Goal: Check status: Check status

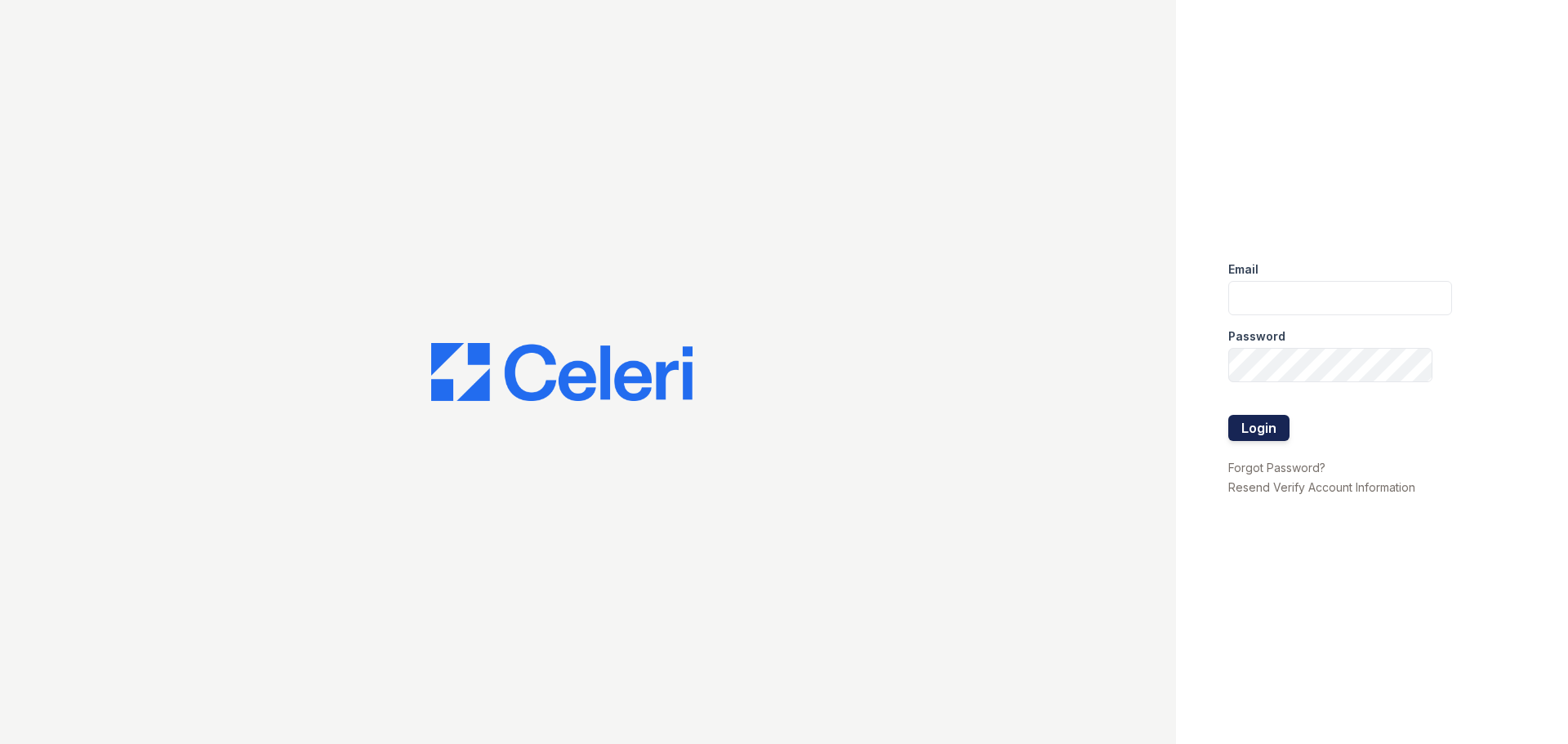
type input "tamesha.davis@trinity-pm.com"
click at [1256, 422] on button "Login" at bounding box center [1259, 428] width 61 height 26
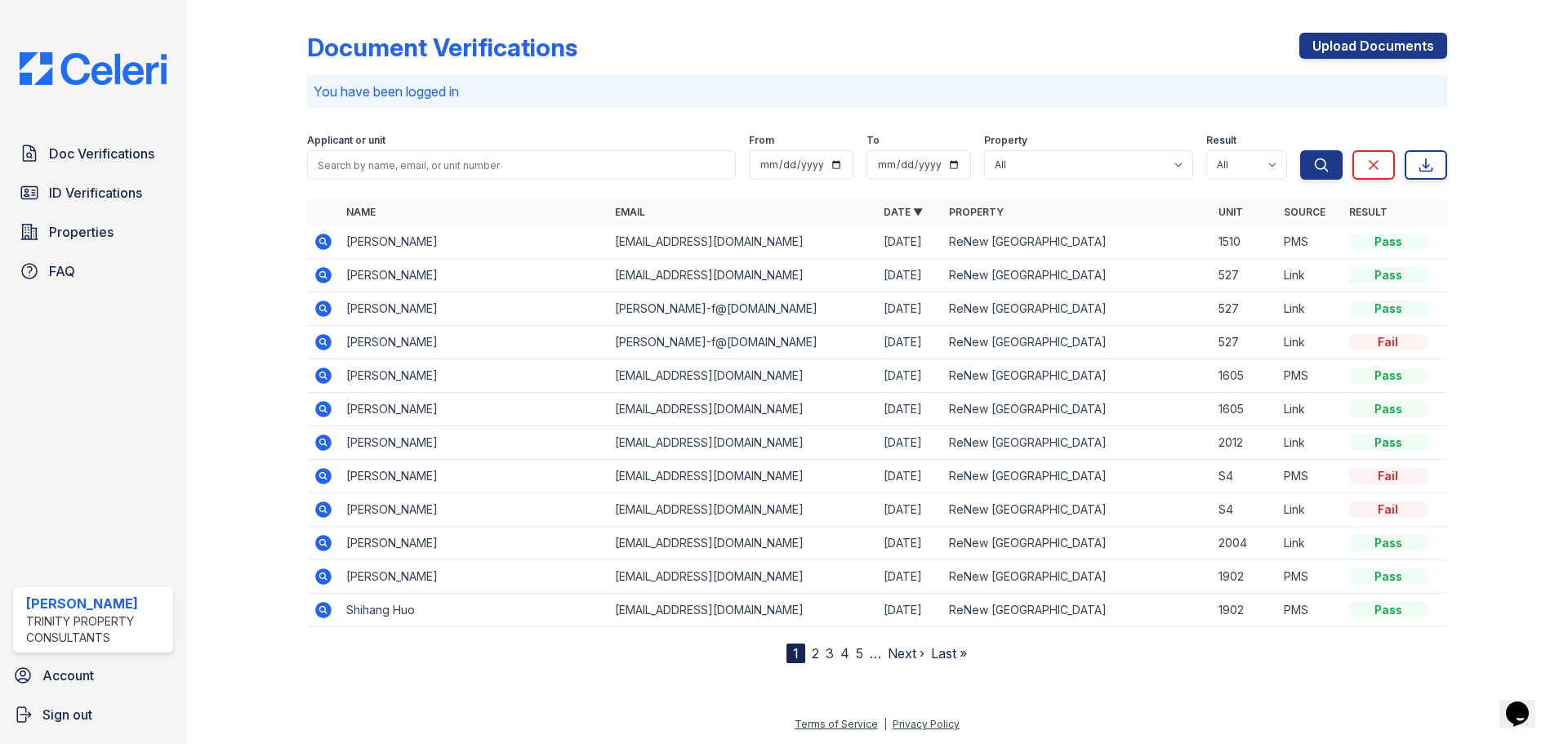
click at [322, 438] on icon at bounding box center [323, 442] width 16 height 16
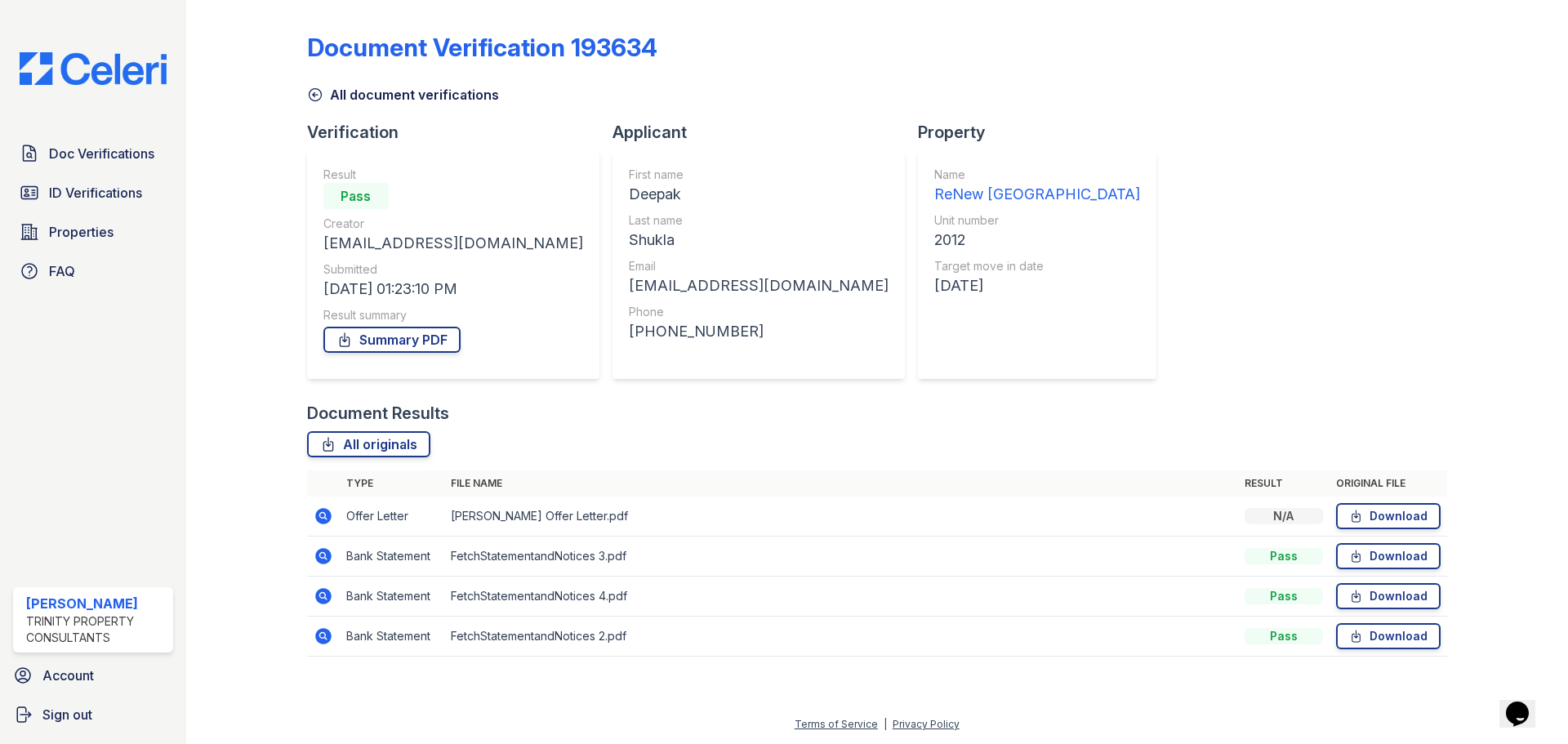
click at [1101, 136] on div "Document Verification 193634 All document verifications Verification Result Pas…" at bounding box center [877, 339] width 1140 height 666
click at [105, 190] on span "ID Verifications" at bounding box center [95, 192] width 93 height 20
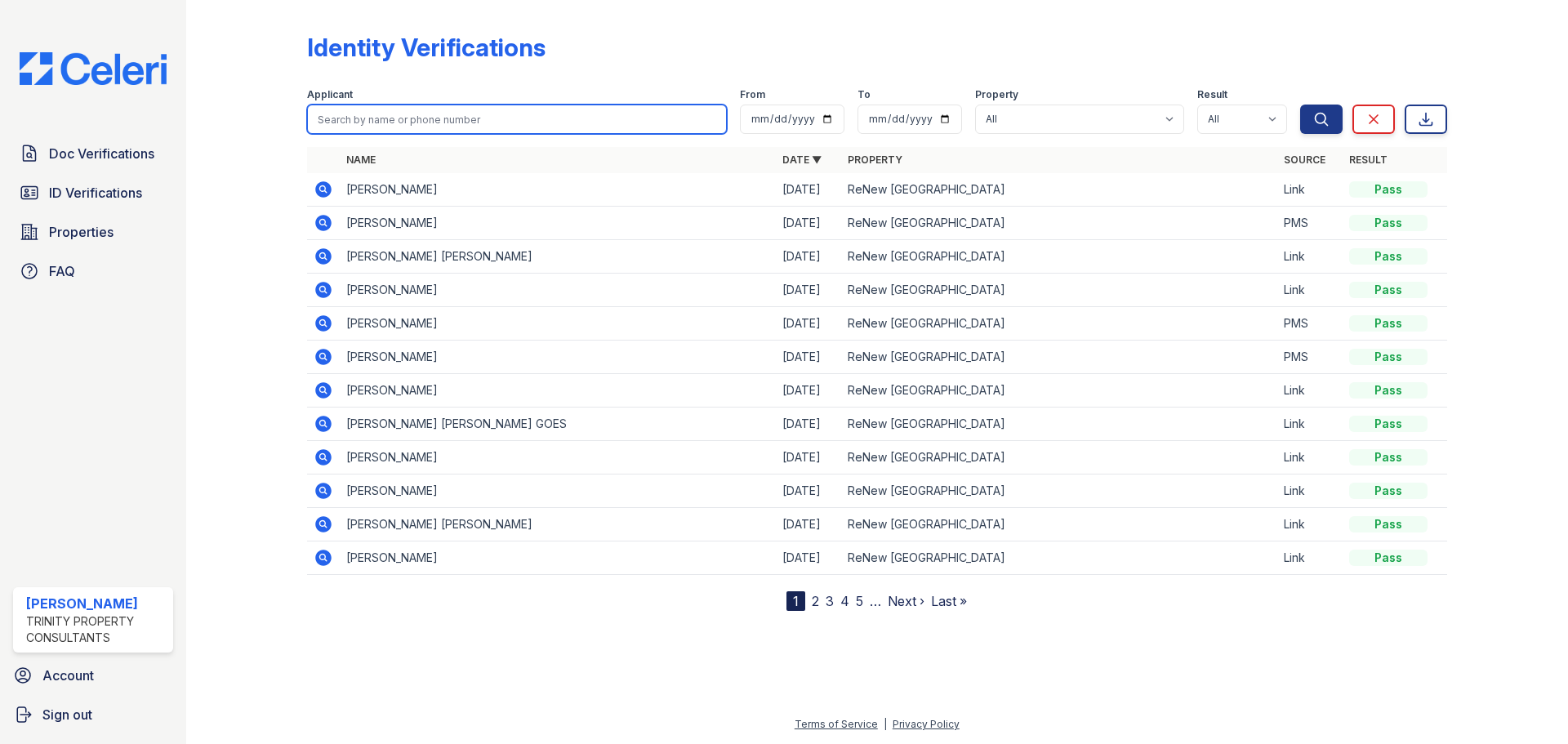
click at [379, 114] on input "search" at bounding box center [517, 119] width 420 height 29
type input "deep"
click at [1300, 105] on button "Search" at bounding box center [1321, 119] width 42 height 29
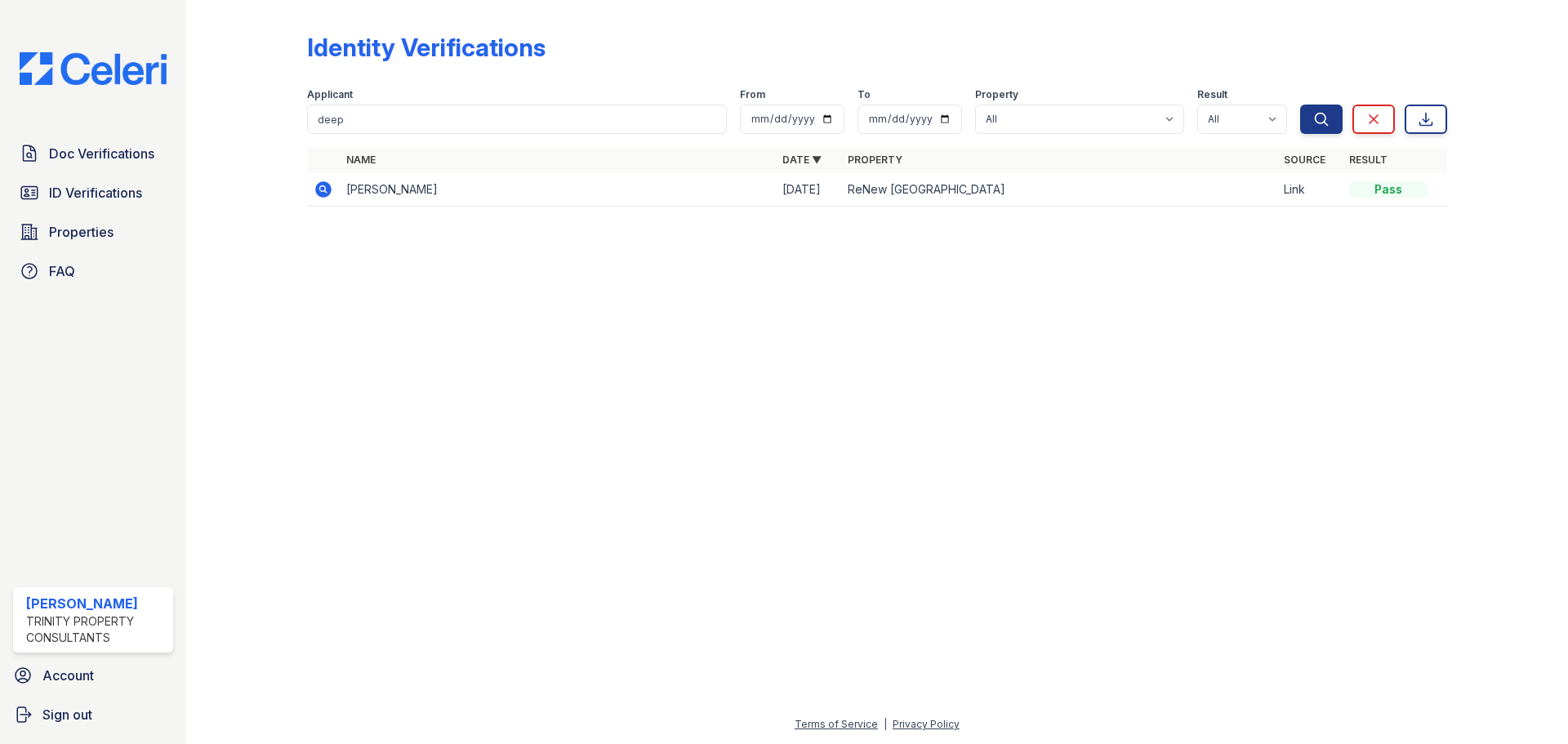
click at [328, 188] on icon at bounding box center [323, 188] width 16 height 16
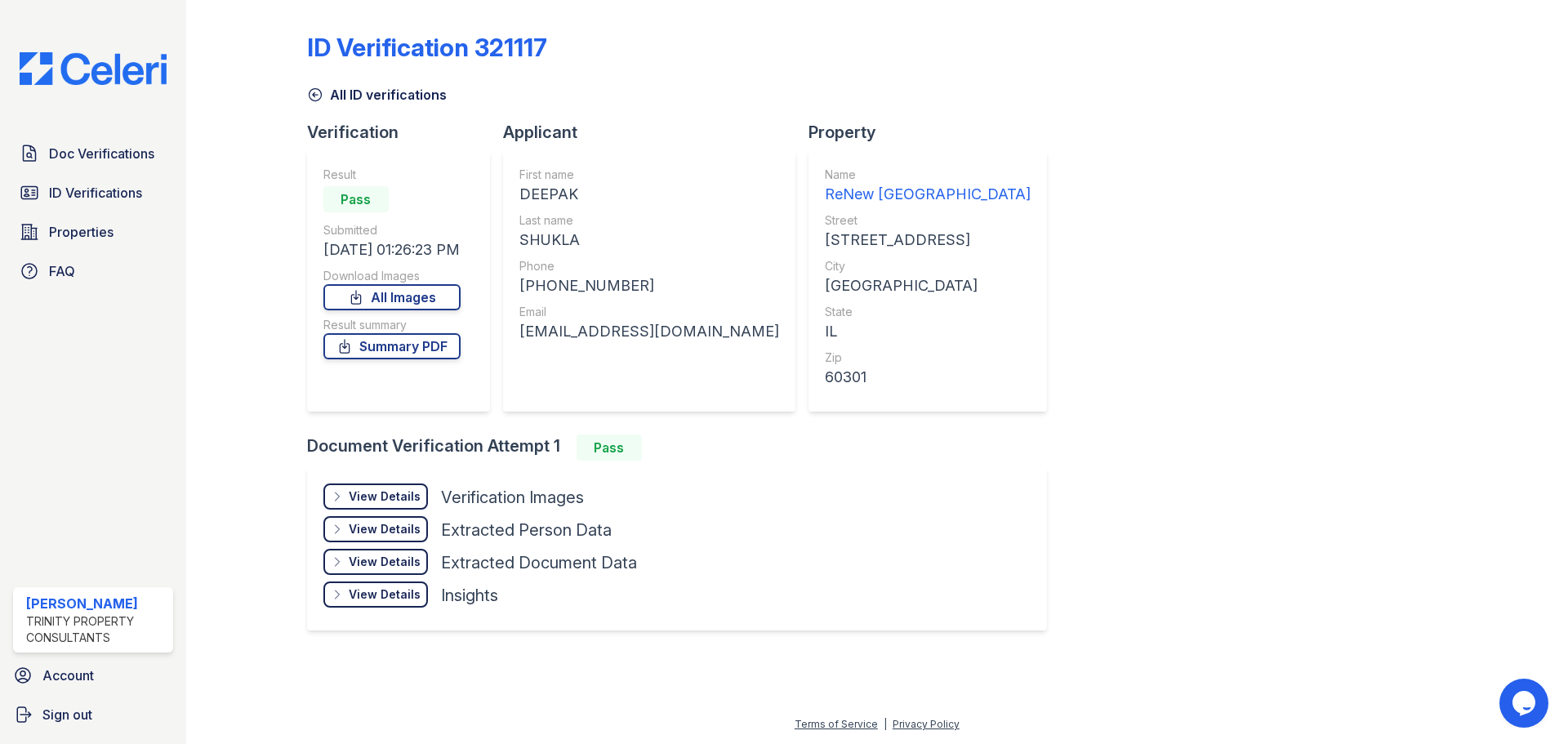
drag, startPoint x: 1168, startPoint y: 175, endPoint x: 1132, endPoint y: 153, distance: 42.2
click at [1168, 174] on div "ID Verification 321117 All ID verifications Verification Result Pass Submitted …" at bounding box center [877, 330] width 1140 height 646
